Goal: Find specific page/section: Find specific page/section

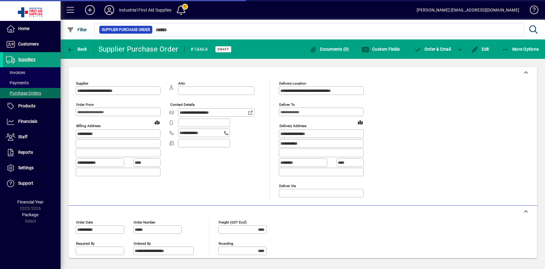
scroll to position [70, 0]
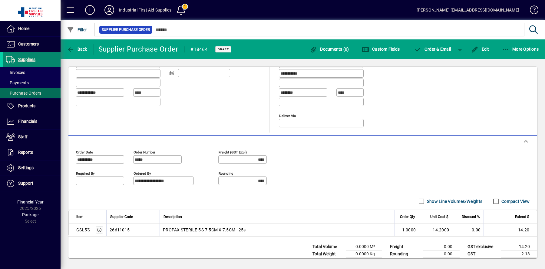
click at [22, 57] on span "Suppliers" at bounding box center [26, 59] width 17 height 5
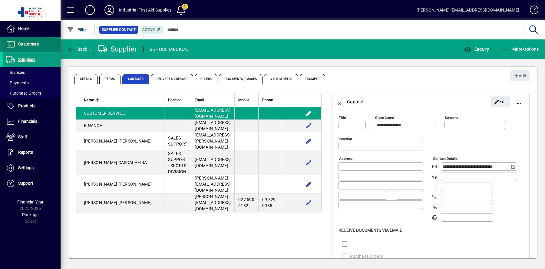
click at [19, 46] on span "Customers" at bounding box center [28, 44] width 21 height 5
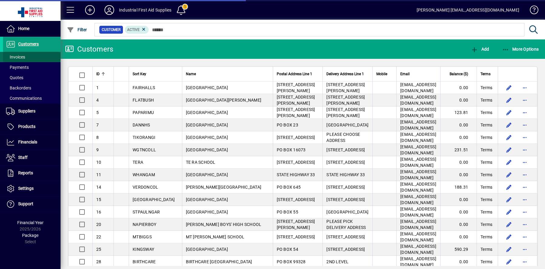
click at [22, 57] on span "Invoices" at bounding box center [15, 57] width 19 height 5
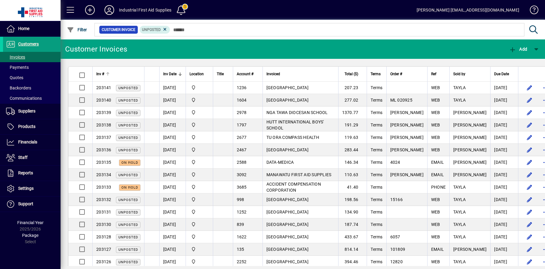
click at [115, 73] on div "Inv #" at bounding box center [118, 74] width 44 height 7
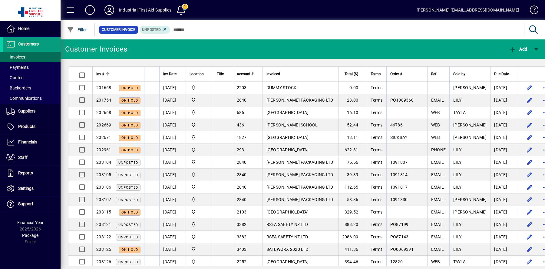
click at [115, 73] on div "Inv #" at bounding box center [118, 74] width 44 height 7
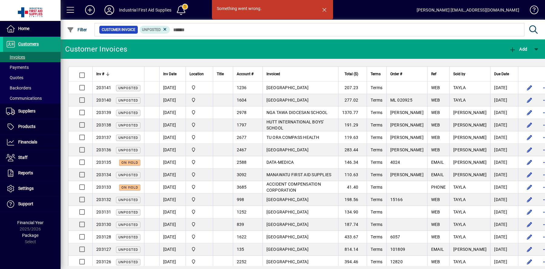
click at [111, 9] on icon at bounding box center [109, 10] width 12 height 10
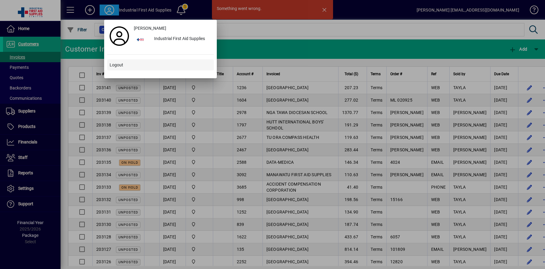
click at [121, 69] on span at bounding box center [160, 65] width 107 height 15
